Goal: Task Accomplishment & Management: Manage account settings

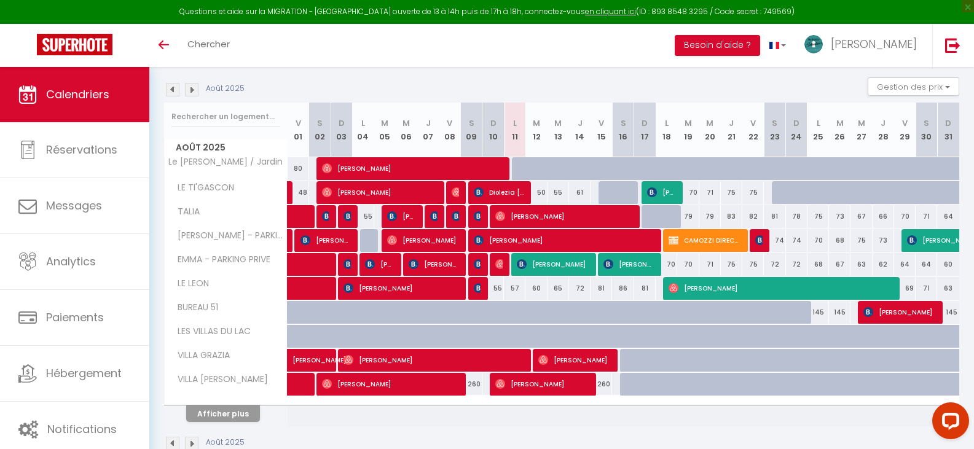
scroll to position [152, 0]
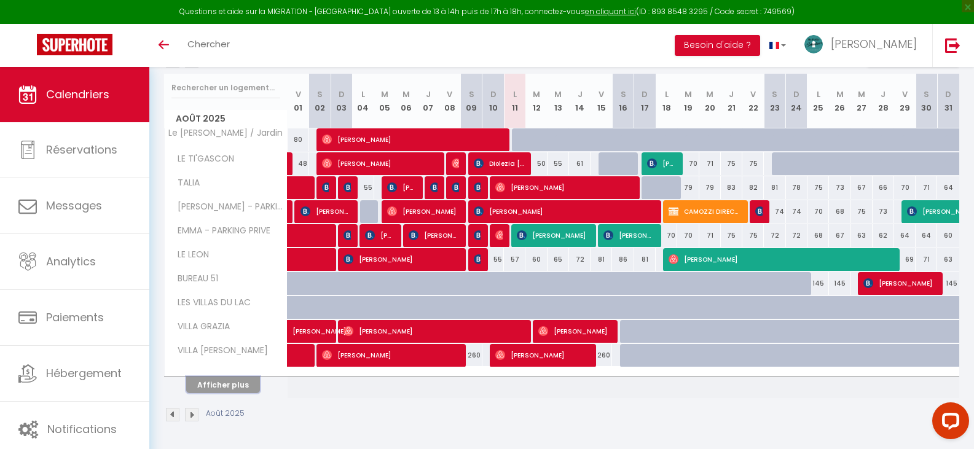
click at [212, 387] on button "Afficher plus" at bounding box center [223, 385] width 74 height 17
select select
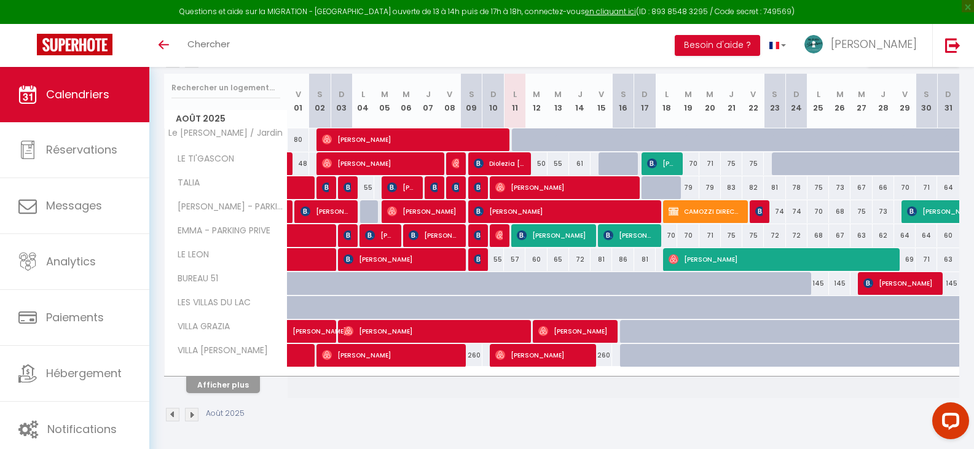
select select
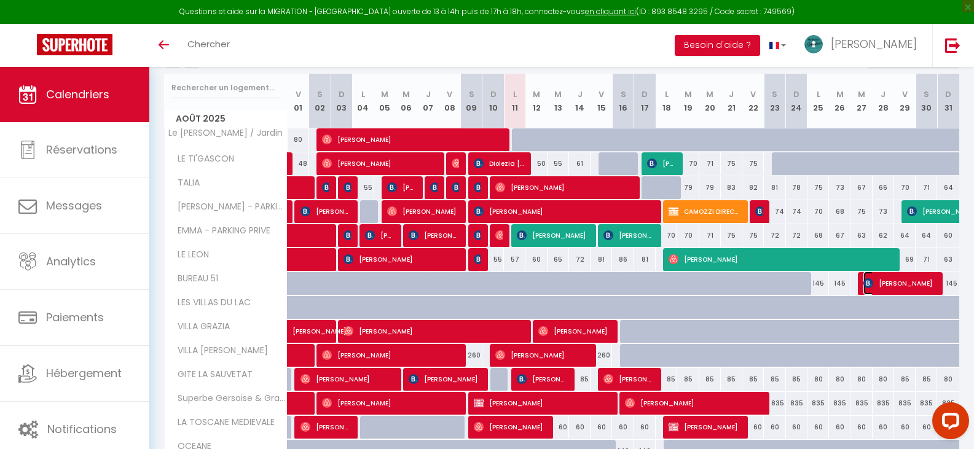
click at [902, 278] on span "[PERSON_NAME]" at bounding box center [899, 283] width 72 height 23
select select "OK"
select select "0"
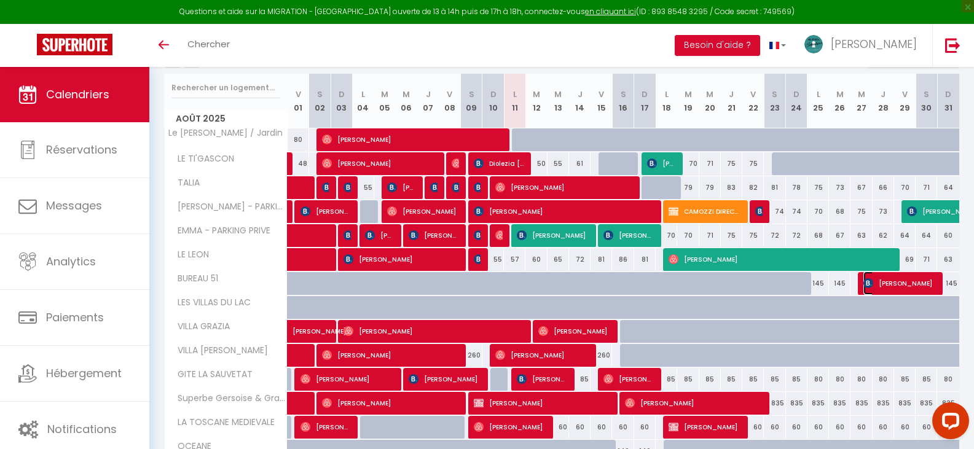
select select "1"
select select
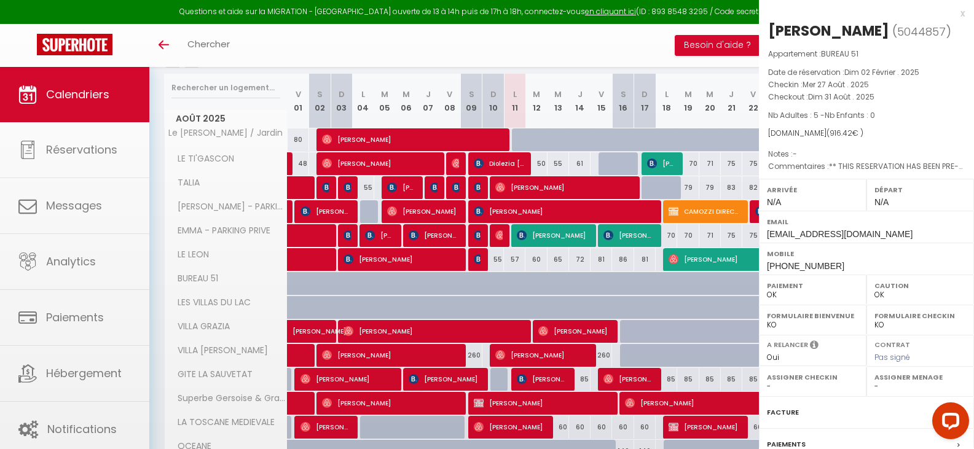
select select "36644"
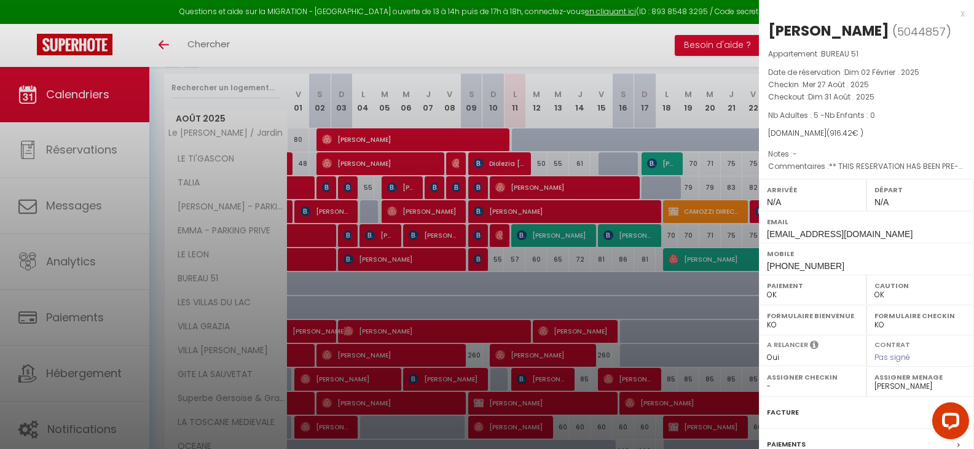
scroll to position [61, 0]
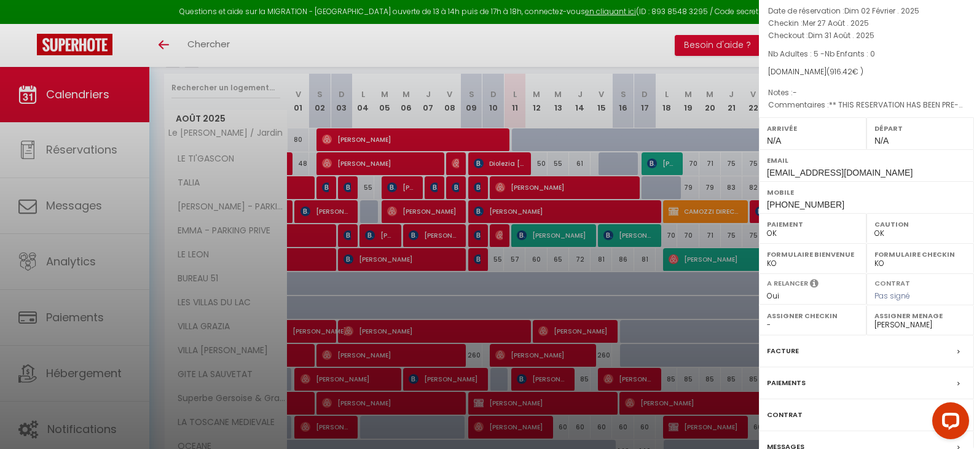
click at [667, 45] on div at bounding box center [487, 224] width 974 height 449
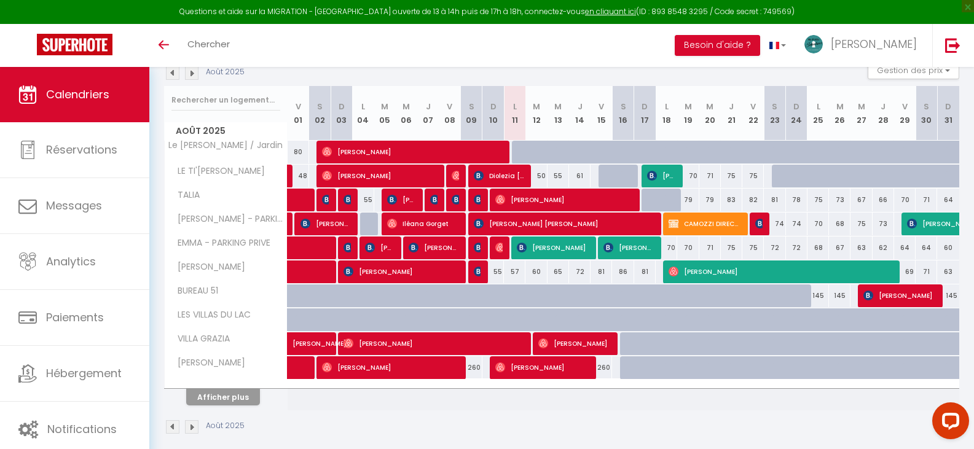
scroll to position [152, 0]
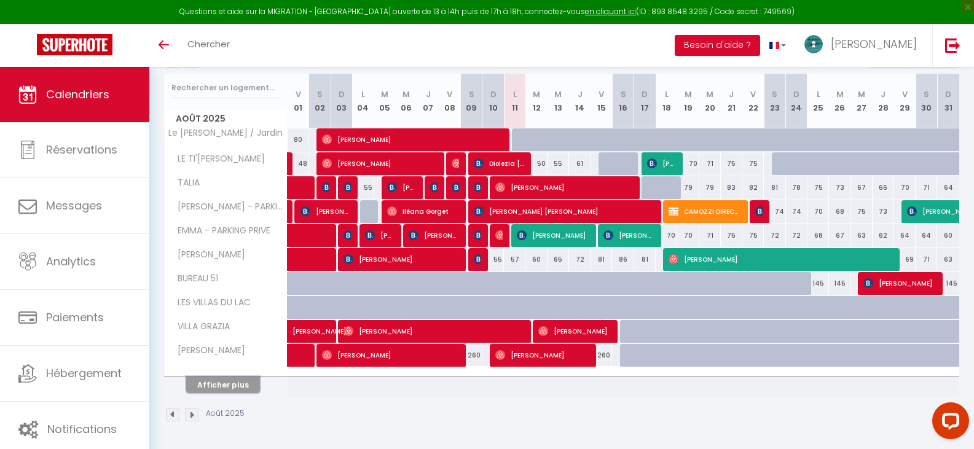
click at [231, 385] on button "Afficher plus" at bounding box center [223, 385] width 74 height 17
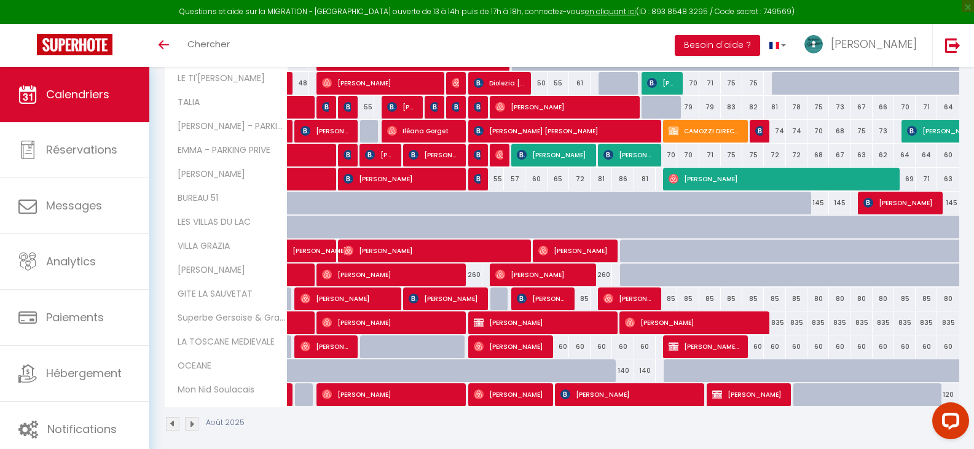
scroll to position [242, 0]
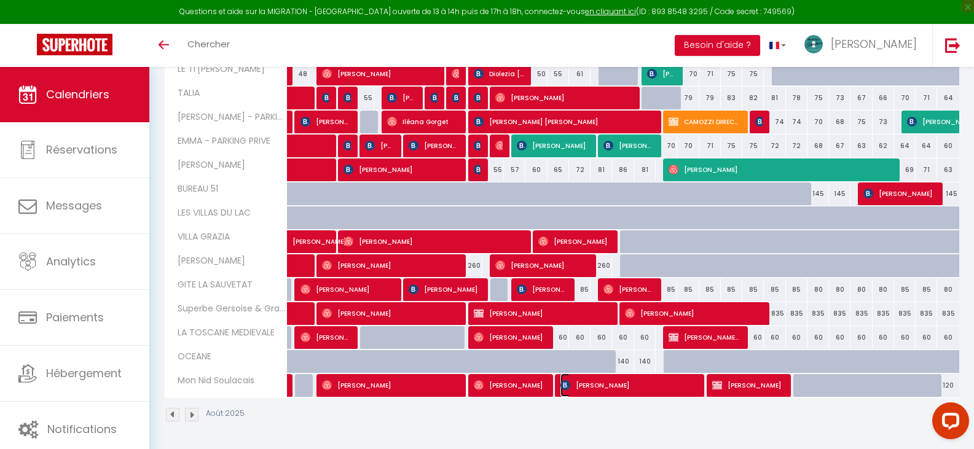
click at [649, 383] on span "[PERSON_NAME]" at bounding box center [628, 385] width 136 height 23
select select "OK"
select select "0"
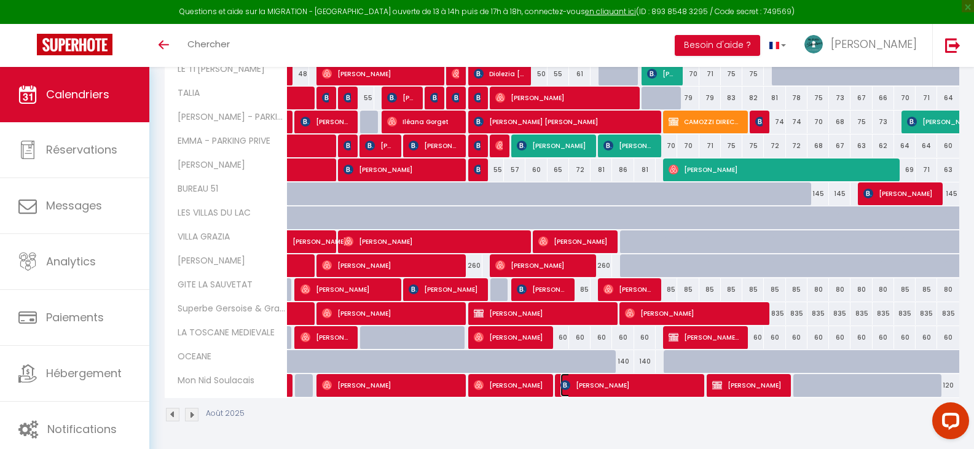
select select "1"
select select
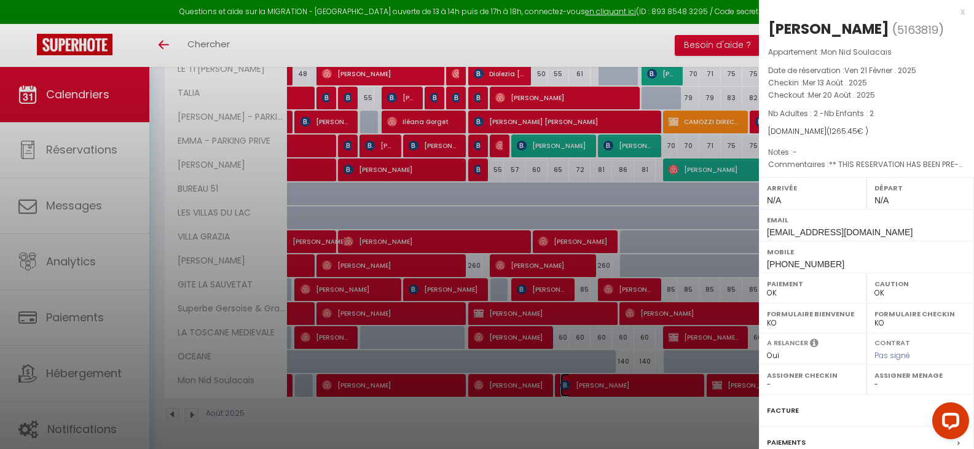
scroll to position [0, 0]
click at [644, 430] on div at bounding box center [487, 224] width 974 height 449
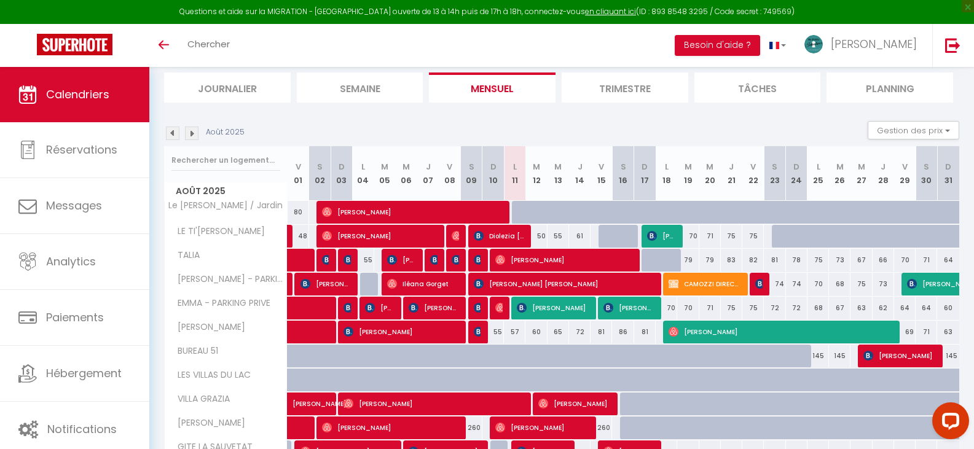
scroll to position [57, 0]
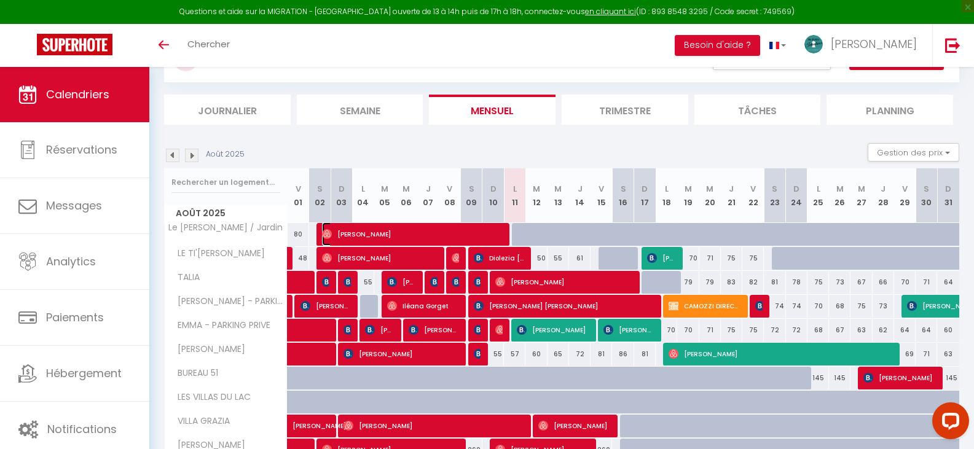
click at [342, 235] on span "[PERSON_NAME]" at bounding box center [411, 233] width 179 height 23
select select "33852"
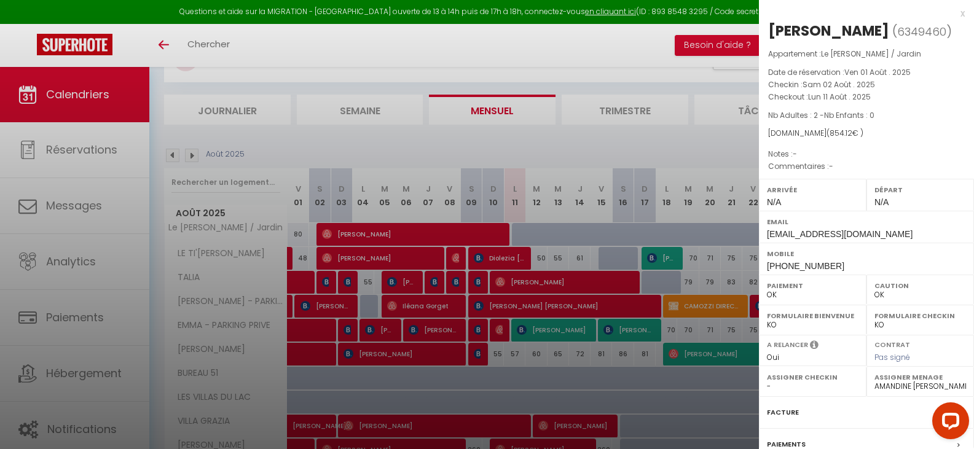
click at [840, 259] on label "Mobile" at bounding box center [866, 254] width 199 height 12
click at [957, 15] on div "x [PERSON_NAME] ( 6349460 ) Appartement : Le [PERSON_NAME] / Jardin Date de rés…" at bounding box center [866, 286] width 215 height 573
click at [951, 11] on div "x" at bounding box center [862, 13] width 206 height 15
